Goal: Find specific page/section: Find specific page/section

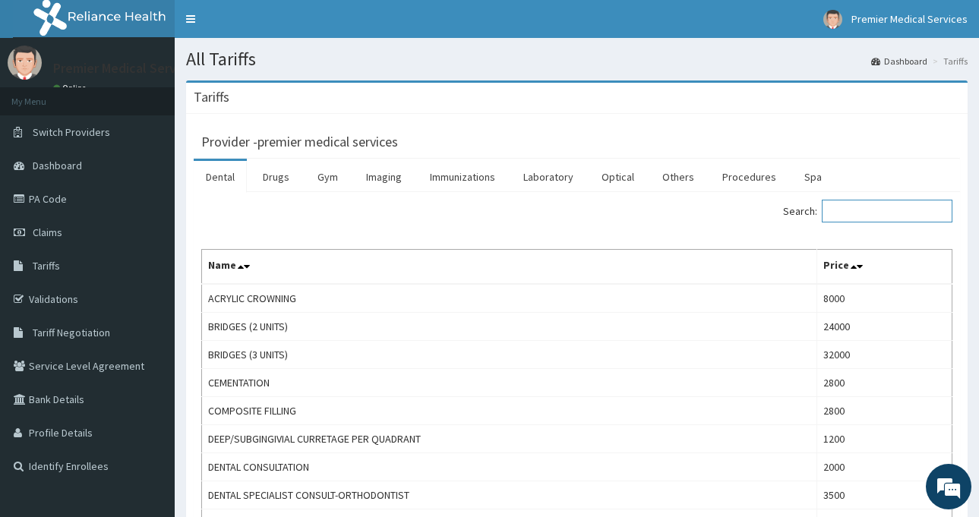
click at [883, 216] on input "Search:" at bounding box center [887, 211] width 131 height 23
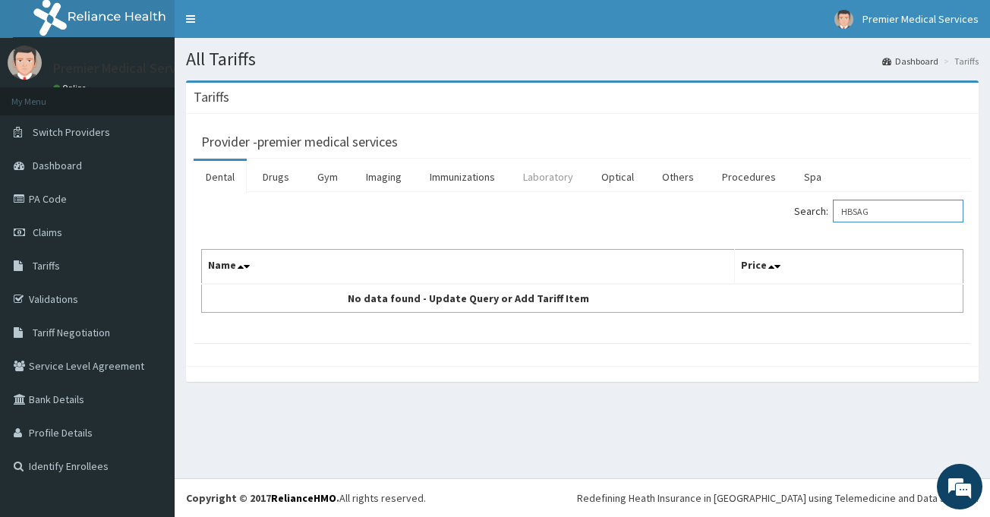
type input "HBSAG"
click at [560, 178] on link "Laboratory" at bounding box center [548, 177] width 74 height 32
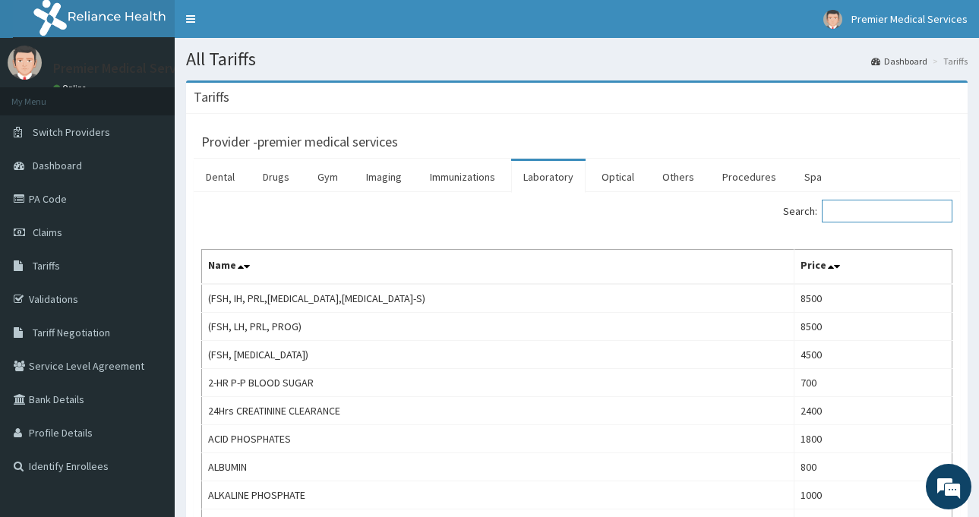
click at [842, 213] on input "Search:" at bounding box center [887, 211] width 131 height 23
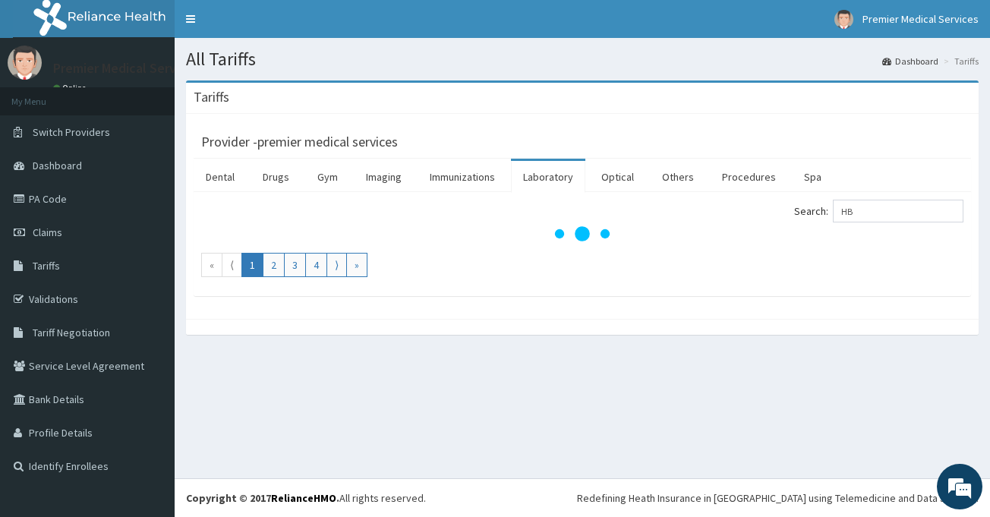
click at [842, 213] on label "Search: HB" at bounding box center [878, 211] width 169 height 23
click at [842, 213] on input "HB" at bounding box center [898, 211] width 131 height 23
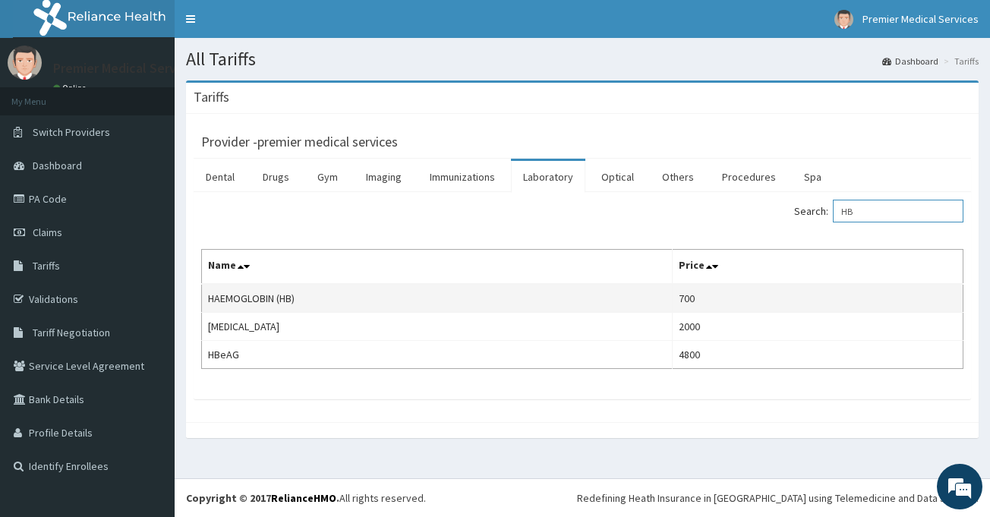
type input "H"
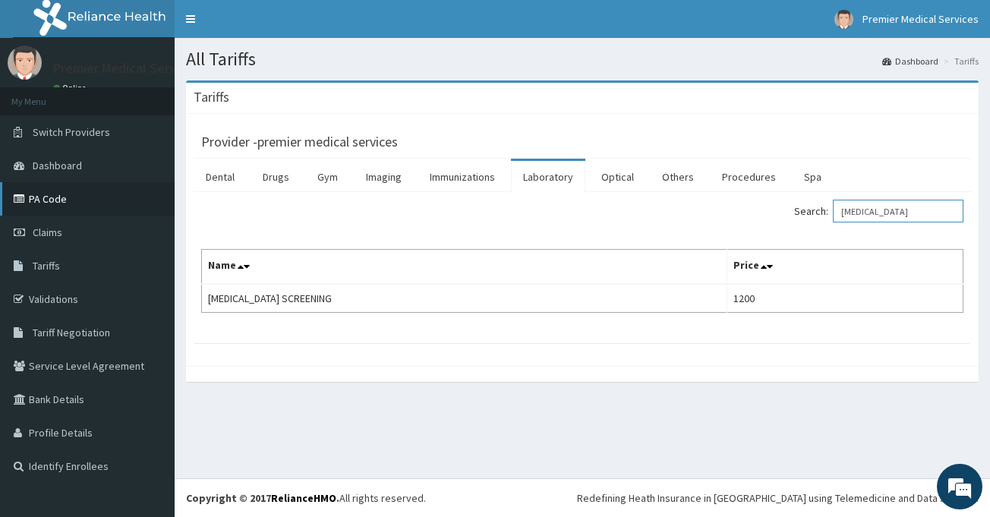
type input "[MEDICAL_DATA]"
click at [55, 202] on link "PA Code" at bounding box center [87, 198] width 175 height 33
